Goal: Entertainment & Leisure: Consume media (video, audio)

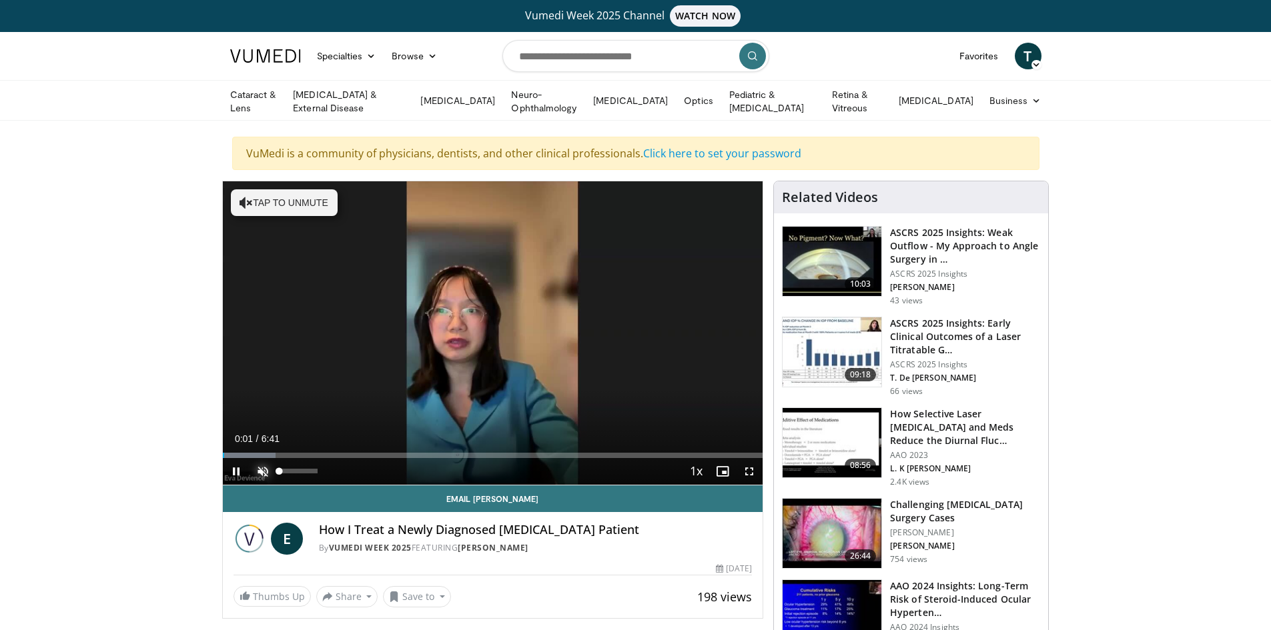
click at [261, 464] on span "Video Player" at bounding box center [262, 471] width 27 height 27
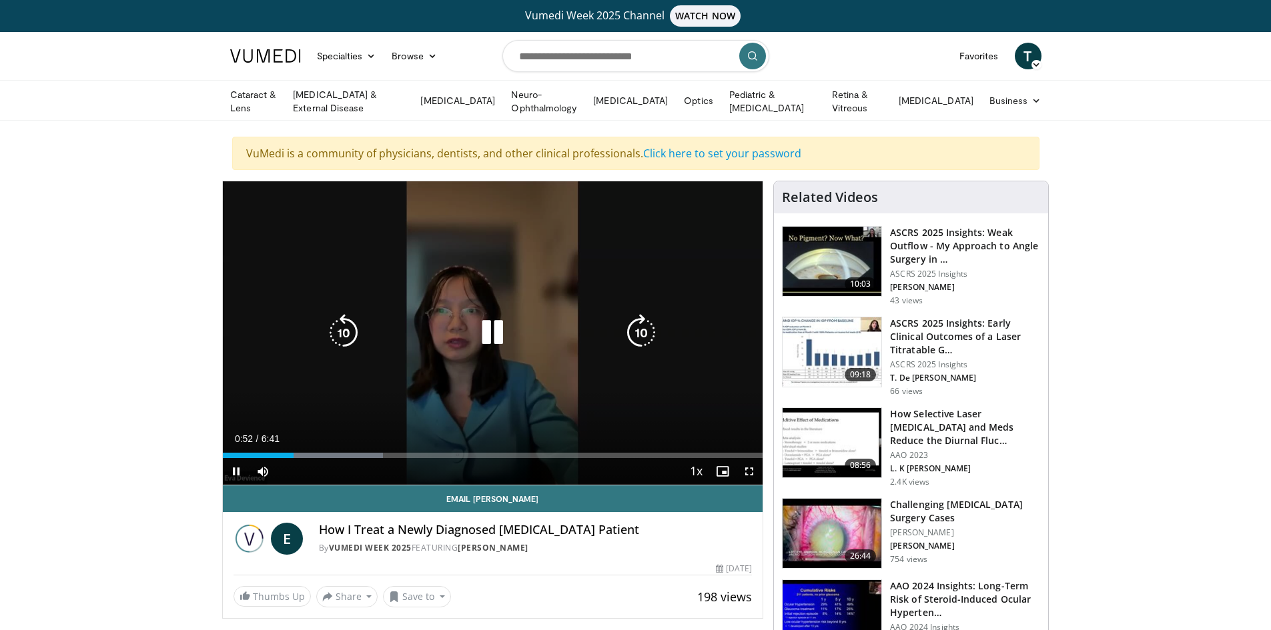
click at [343, 329] on icon "Video Player" at bounding box center [343, 332] width 37 height 37
click at [352, 330] on icon "Video Player" at bounding box center [343, 332] width 37 height 37
click at [349, 331] on icon "Video Player" at bounding box center [343, 332] width 37 height 37
click at [339, 334] on icon "Video Player" at bounding box center [343, 332] width 37 height 37
click at [349, 331] on icon "Video Player" at bounding box center [343, 332] width 37 height 37
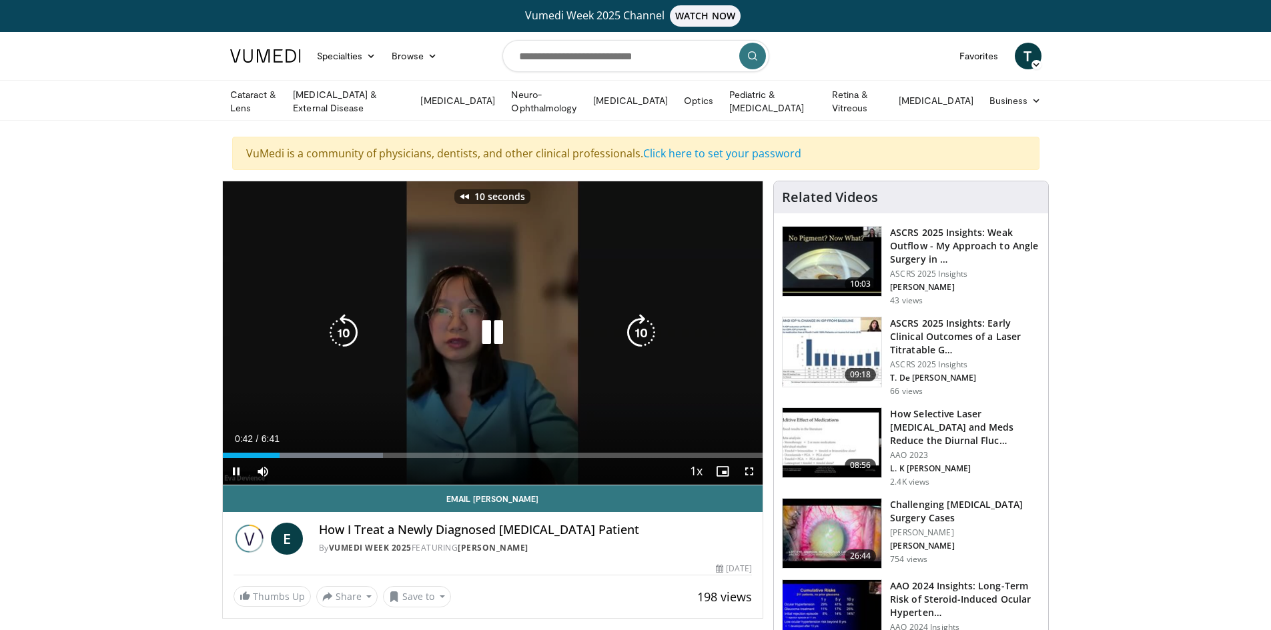
click at [349, 331] on icon "Video Player" at bounding box center [343, 332] width 37 height 37
click at [342, 332] on icon "Video Player" at bounding box center [343, 332] width 37 height 37
click at [499, 333] on icon "Video Player" at bounding box center [492, 332] width 37 height 37
